Goal: Information Seeking & Learning: Learn about a topic

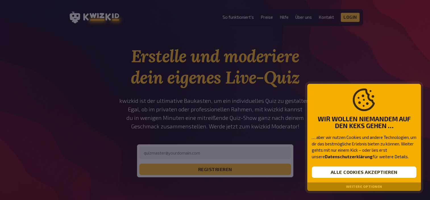
click at [367, 187] on button "Weitere Optionen" at bounding box center [364, 187] width 36 height 4
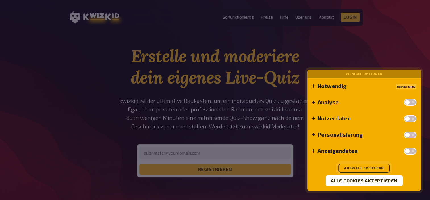
click at [365, 167] on button "Auswahl speichern" at bounding box center [363, 168] width 51 height 9
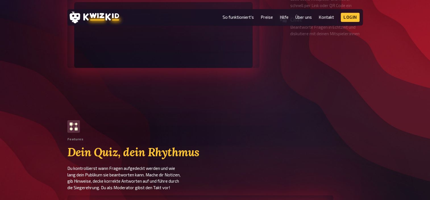
scroll to position [654, 0]
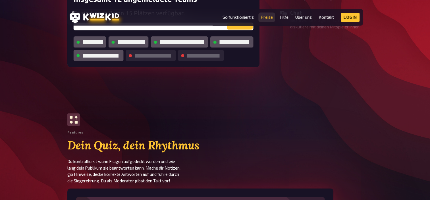
click at [265, 18] on link "Preise" at bounding box center [266, 17] width 12 height 5
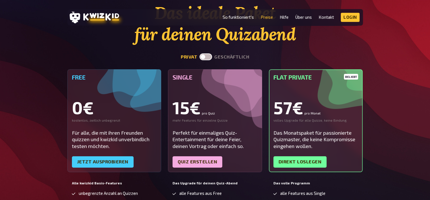
scroll to position [43, 0]
click at [206, 57] on label at bounding box center [205, 57] width 12 height 7
click at [199, 54] on input "checkbox" at bounding box center [199, 53] width 0 height 0
checkbox input "true"
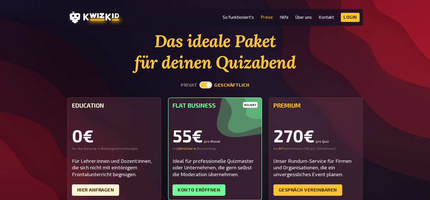
scroll to position [15, 0]
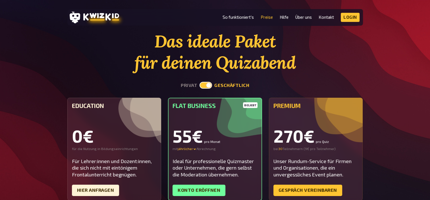
scroll to position [654, 0]
